Goal: Information Seeking & Learning: Learn about a topic

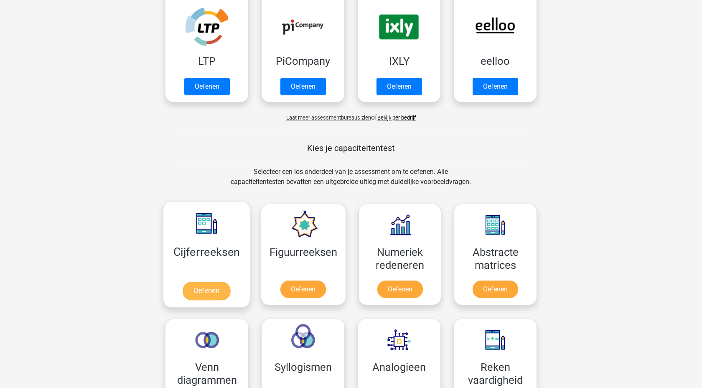
scroll to position [190, 0]
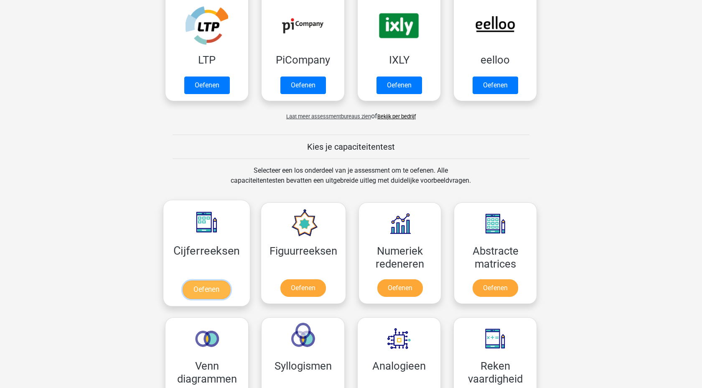
click at [202, 293] on link "Oefenen" at bounding box center [207, 289] width 48 height 18
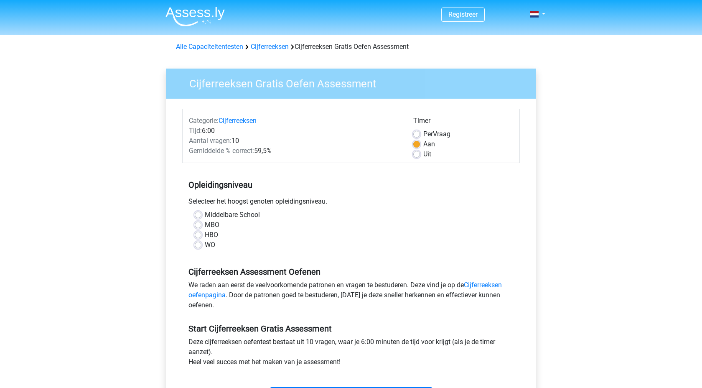
click at [205, 212] on label "Middelbare School" at bounding box center [232, 215] width 55 height 10
click at [201, 212] on input "Middelbare School" at bounding box center [198, 214] width 7 height 8
radio input "true"
click at [196, 229] on div "MBO" at bounding box center [351, 225] width 313 height 10
click at [205, 226] on label "MBO" at bounding box center [212, 225] width 15 height 10
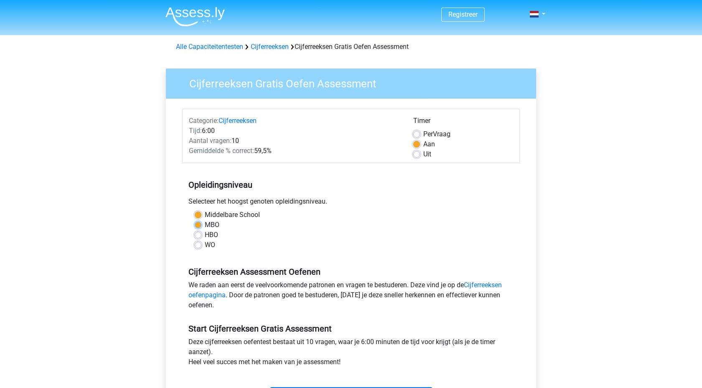
click at [198, 226] on input "MBO" at bounding box center [198, 224] width 7 height 8
radio input "true"
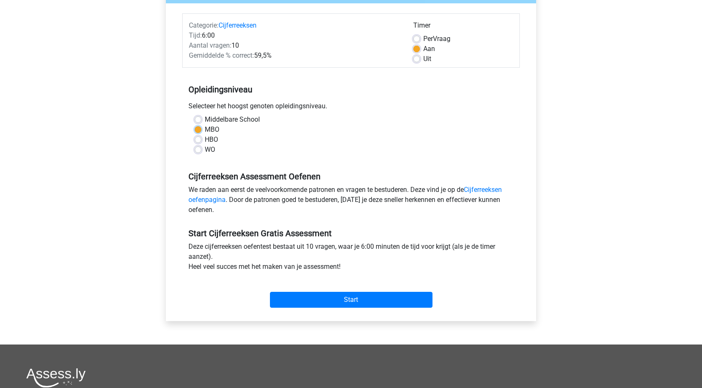
scroll to position [96, 0]
click at [349, 304] on input "Start" at bounding box center [351, 299] width 163 height 16
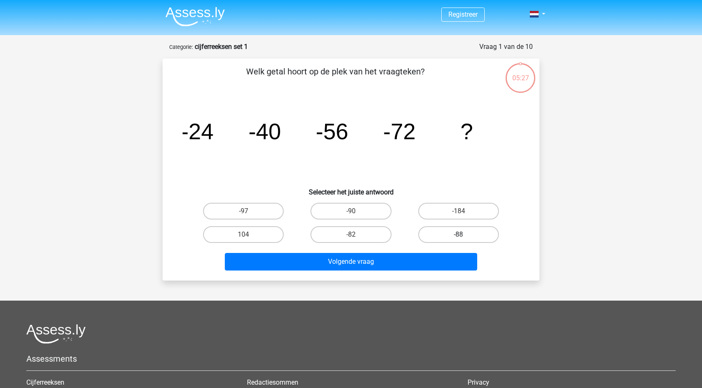
click at [444, 237] on label "-88" at bounding box center [458, 234] width 81 height 17
click at [458, 237] on input "-88" at bounding box center [460, 236] width 5 height 5
radio input "true"
click at [428, 249] on div "Volgende vraag" at bounding box center [351, 260] width 350 height 28
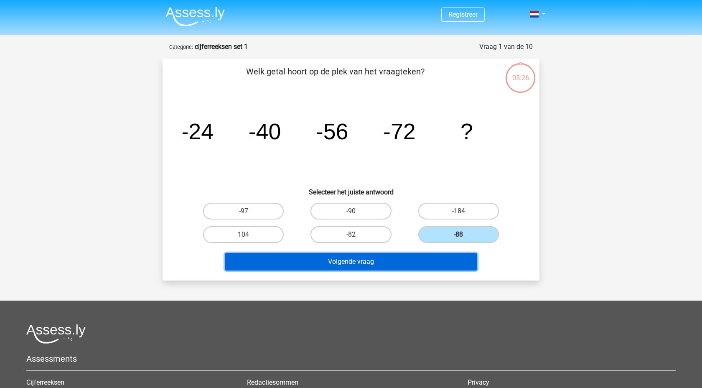
click at [426, 261] on button "Volgende vraag" at bounding box center [351, 262] width 253 height 18
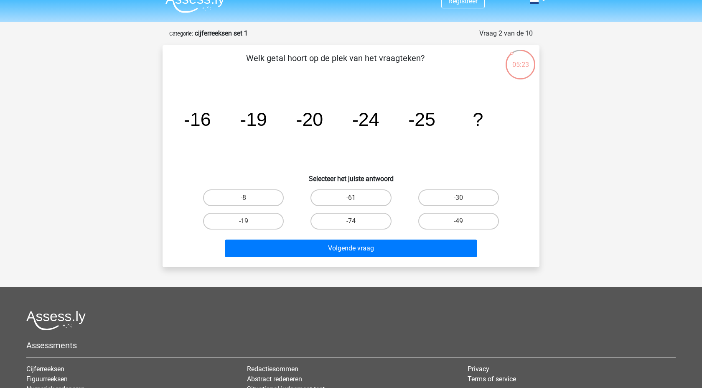
scroll to position [12, 0]
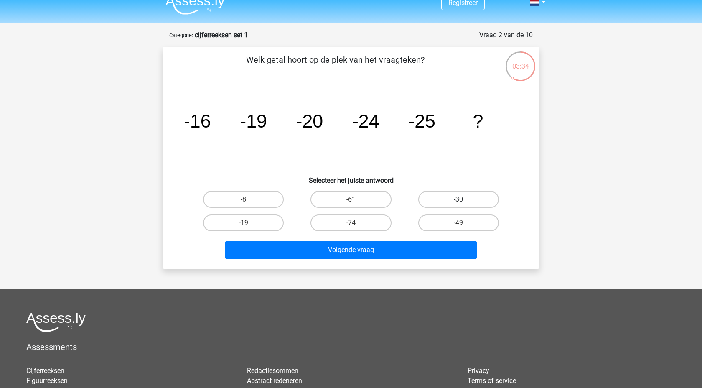
click at [466, 198] on label "-30" at bounding box center [458, 199] width 81 height 17
click at [464, 199] on input "-30" at bounding box center [460, 201] width 5 height 5
radio input "true"
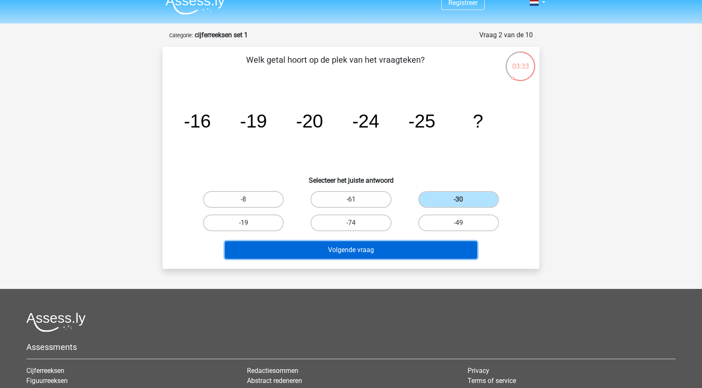
click at [430, 248] on button "Volgende vraag" at bounding box center [351, 250] width 253 height 18
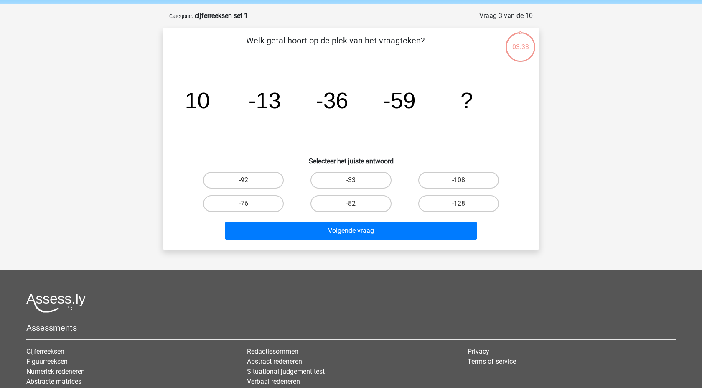
scroll to position [42, 0]
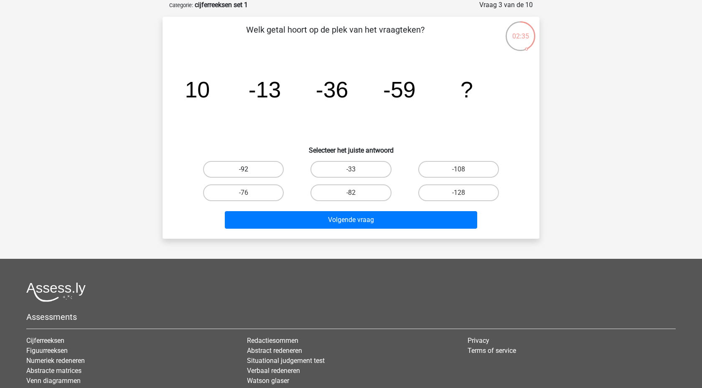
click at [267, 168] on label "-92" at bounding box center [243, 169] width 81 height 17
click at [249, 169] on input "-92" at bounding box center [246, 171] width 5 height 5
radio input "true"
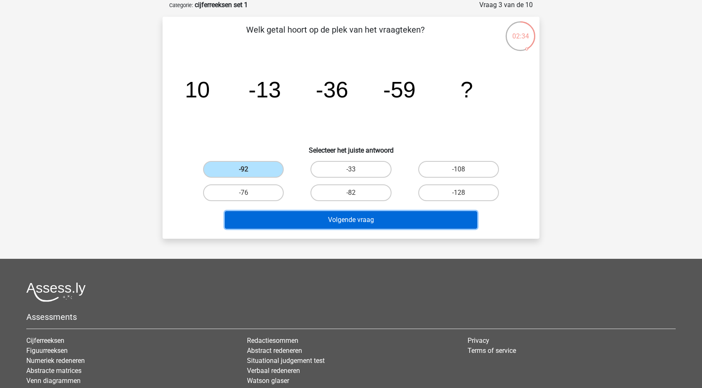
click at [313, 224] on button "Volgende vraag" at bounding box center [351, 220] width 253 height 18
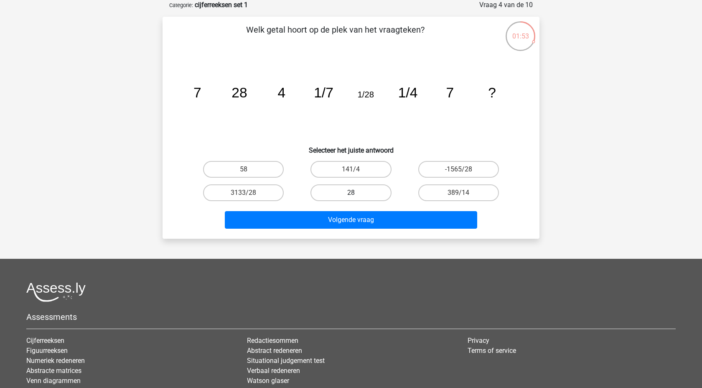
click at [366, 188] on label "28" at bounding box center [350, 192] width 81 height 17
click at [356, 193] on input "28" at bounding box center [353, 195] width 5 height 5
radio input "true"
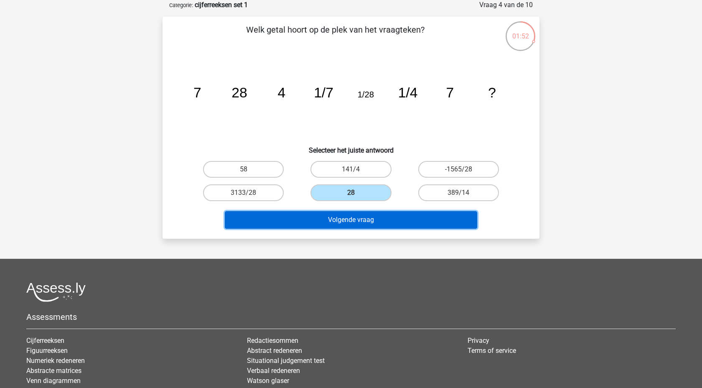
click at [361, 222] on button "Volgende vraag" at bounding box center [351, 220] width 253 height 18
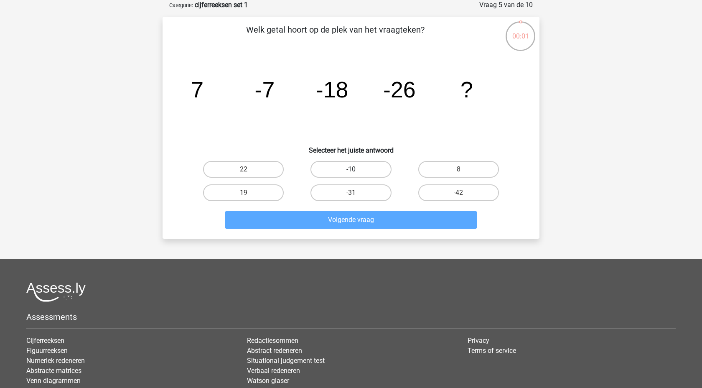
click at [344, 169] on label "-10" at bounding box center [350, 169] width 81 height 17
click at [351, 169] on input "-10" at bounding box center [353, 171] width 5 height 5
radio input "true"
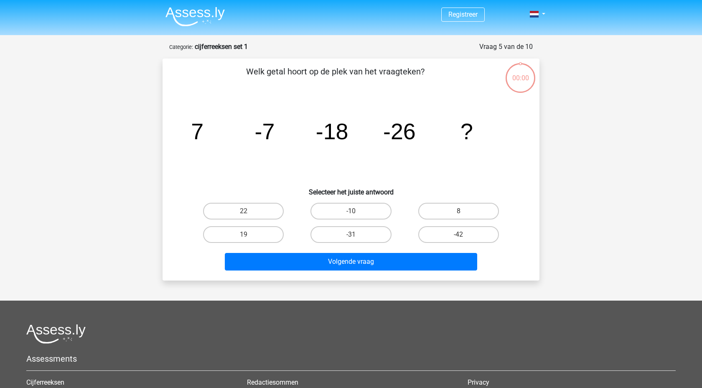
click at [361, 253] on button "Volgende vraag" at bounding box center [351, 262] width 253 height 18
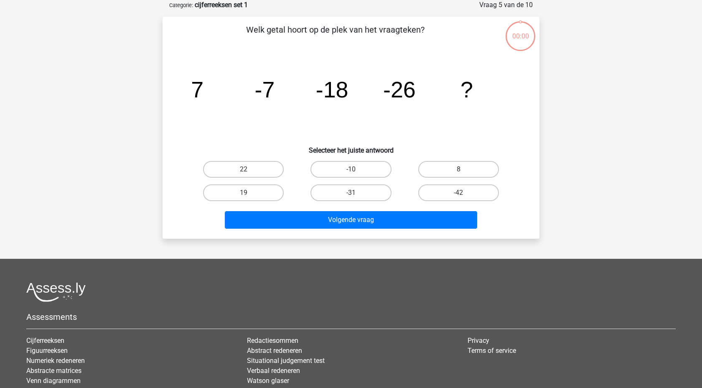
scroll to position [42, 0]
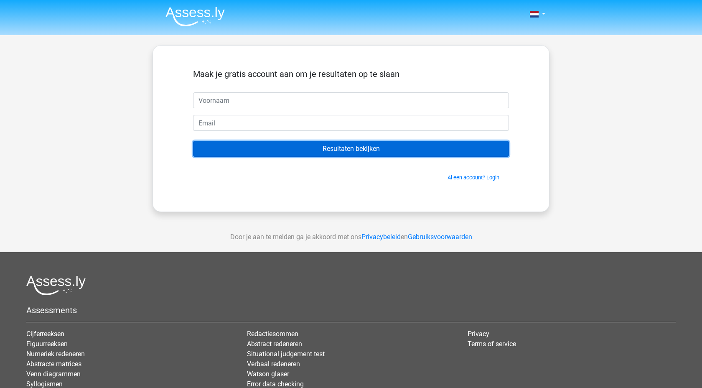
click at [360, 153] on input "Resultaten bekijken" at bounding box center [351, 149] width 316 height 16
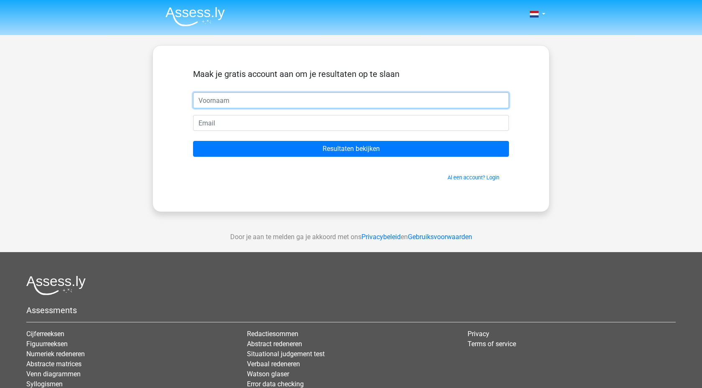
click at [265, 103] on input "text" at bounding box center [351, 100] width 316 height 16
type input "[PERSON_NAME]"
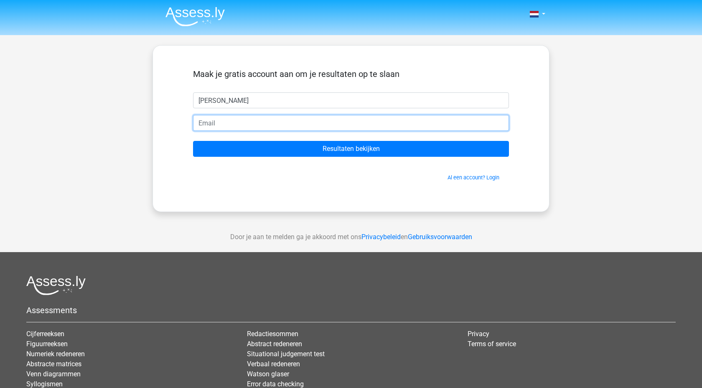
click at [306, 124] on input "email" at bounding box center [351, 123] width 316 height 16
type input "[PERSON_NAME][EMAIL_ADDRESS][DOMAIN_NAME]"
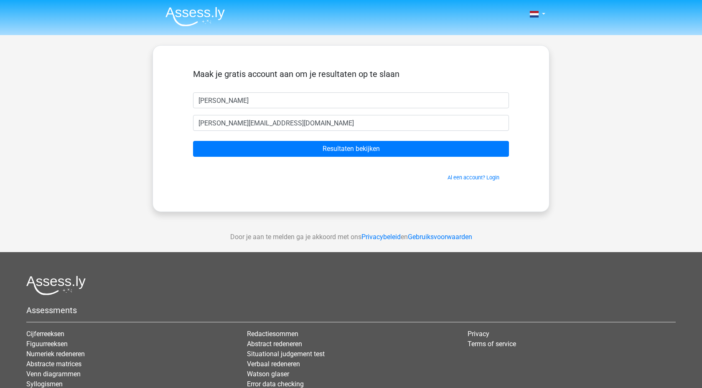
click at [191, 142] on div "Maak je gratis account aan om je resultaten op te slaan Martine [EMAIL_ADDRESS]…" at bounding box center [351, 129] width 356 height 126
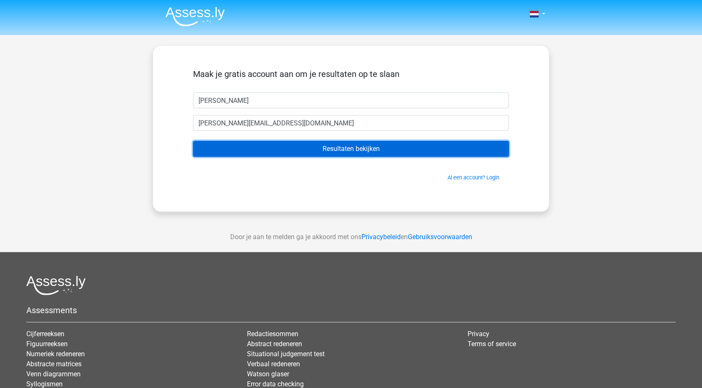
click at [285, 151] on input "Resultaten bekijken" at bounding box center [351, 149] width 316 height 16
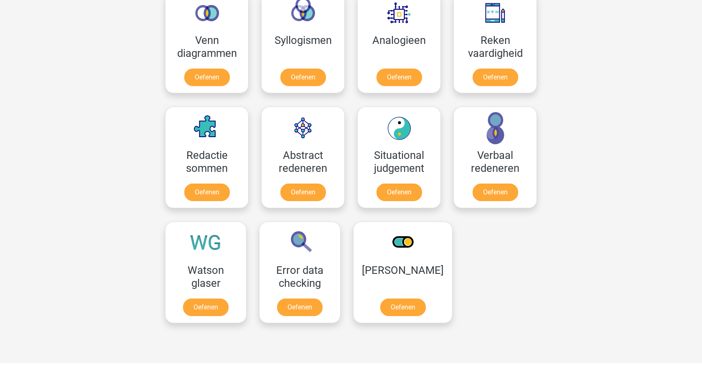
scroll to position [517, 0]
